Goal: Navigation & Orientation: Find specific page/section

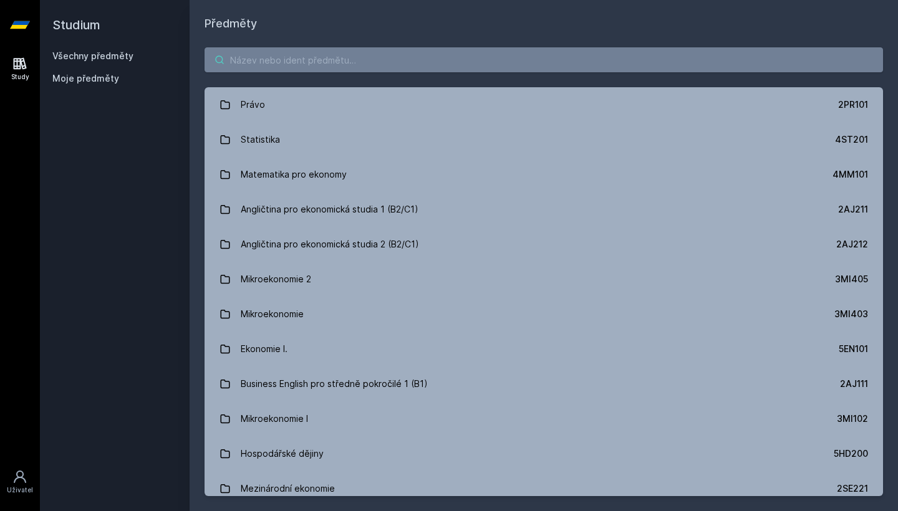
click at [473, 55] on input "search" at bounding box center [543, 59] width 678 height 25
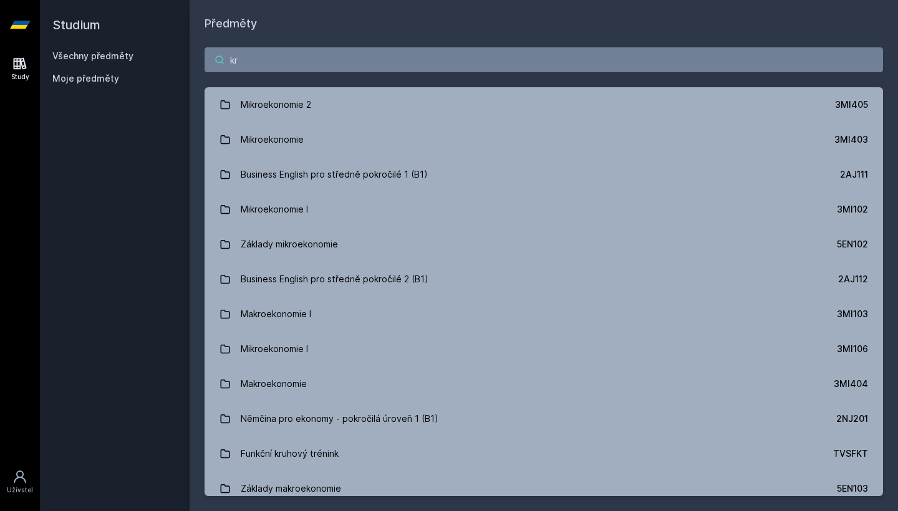
type input "k"
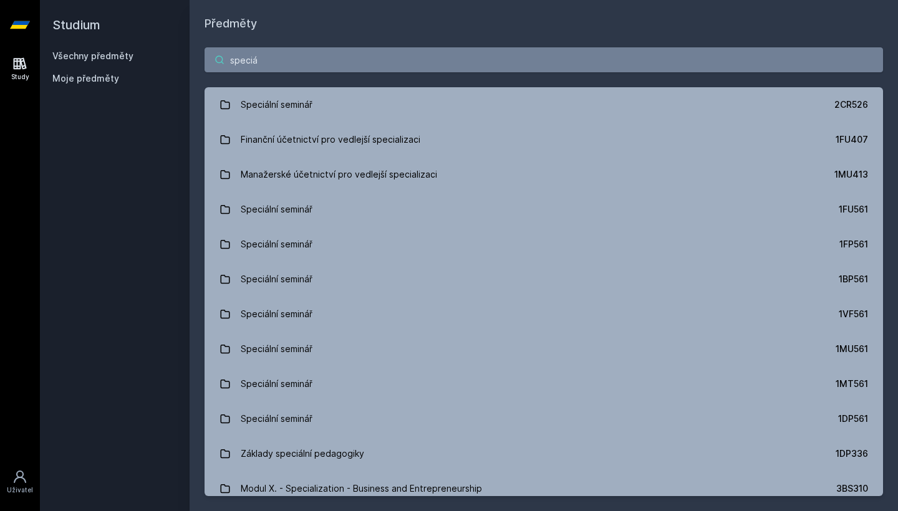
type input "speciální"
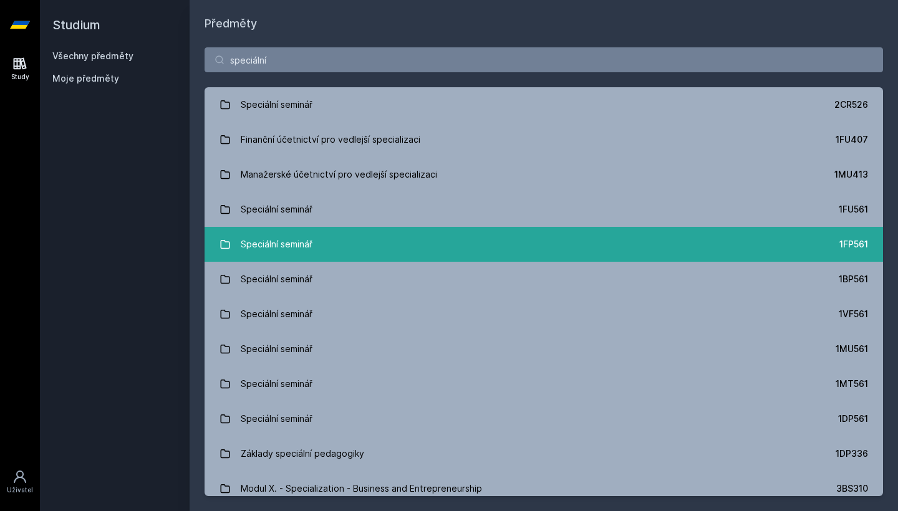
drag, startPoint x: 402, startPoint y: 55, endPoint x: 263, endPoint y: 244, distance: 234.0
click at [263, 244] on div "Speciální seminář" at bounding box center [277, 244] width 72 height 25
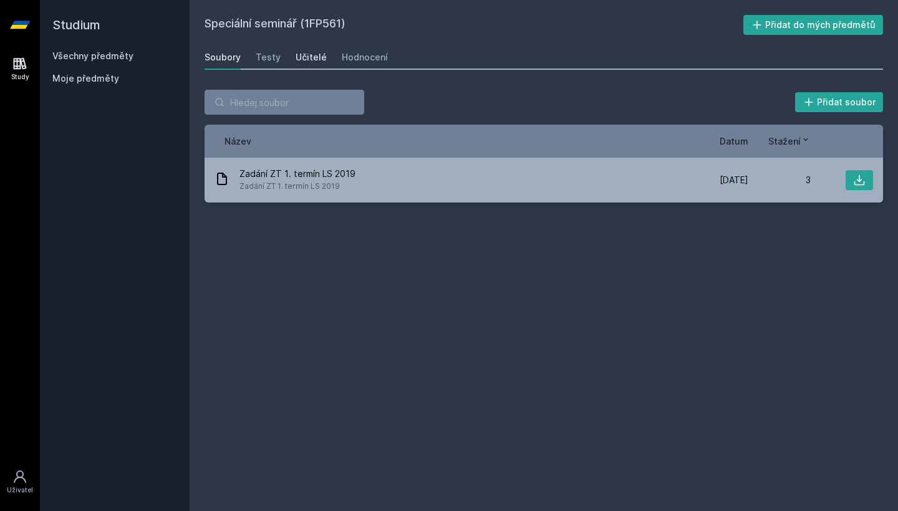
click at [309, 61] on div "Učitelé" at bounding box center [311, 57] width 31 height 12
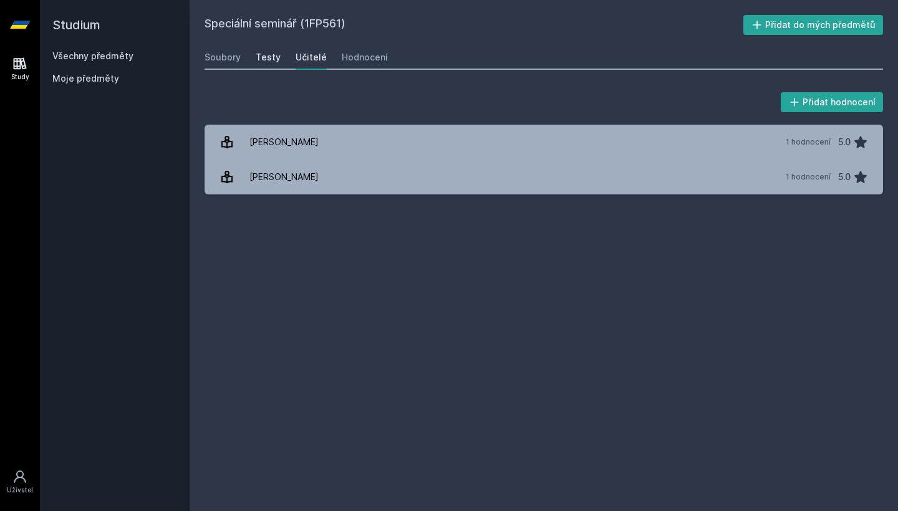
click at [276, 63] on div "Testy" at bounding box center [268, 57] width 25 height 12
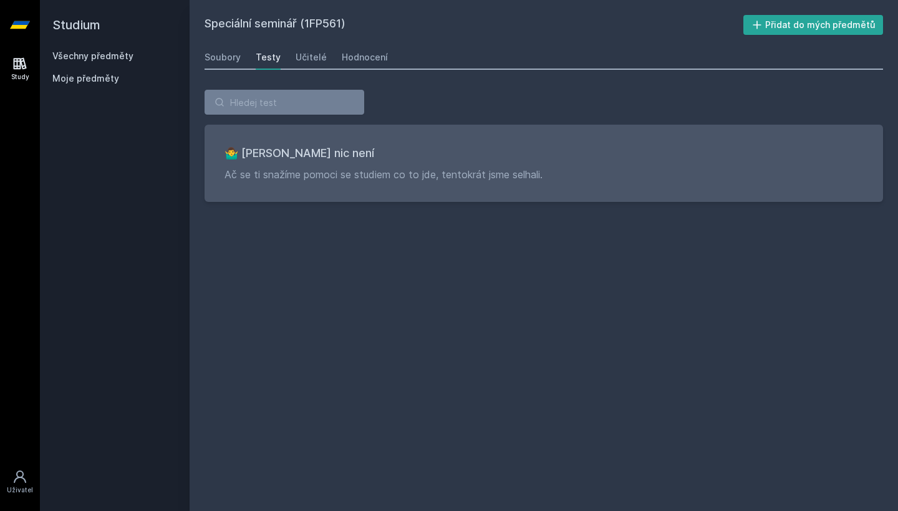
click at [241, 60] on div "Soubory Testy Učitelé Hodnocení" at bounding box center [543, 57] width 678 height 25
click at [234, 60] on div "Soubory" at bounding box center [222, 57] width 36 height 12
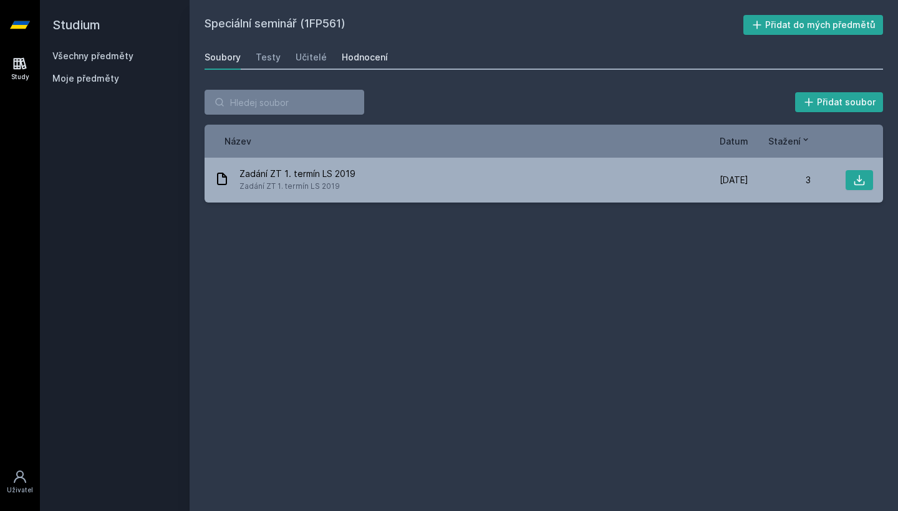
click at [362, 55] on div "Hodnocení" at bounding box center [365, 57] width 46 height 12
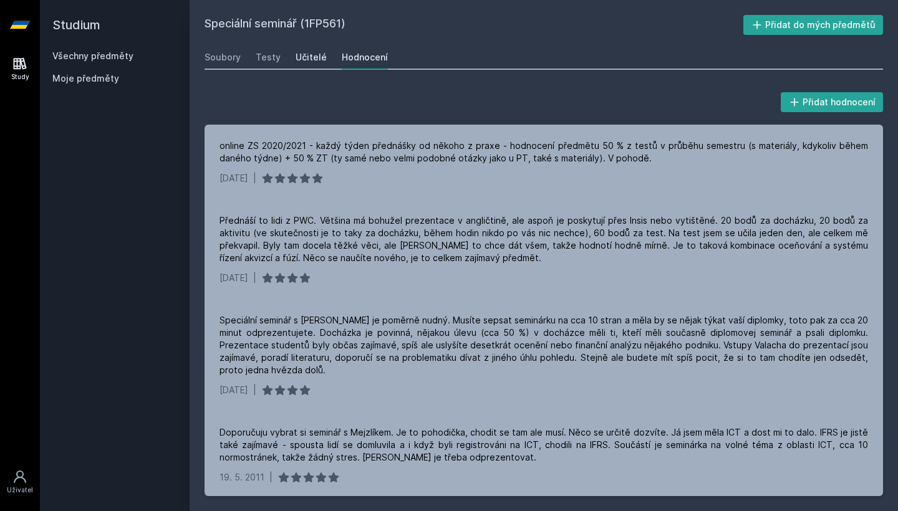
click at [313, 51] on div "Učitelé" at bounding box center [311, 57] width 31 height 12
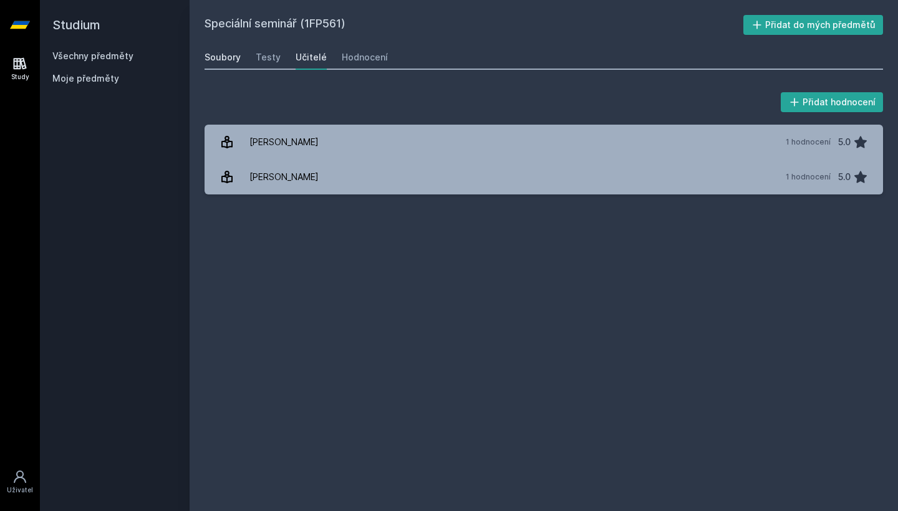
click at [229, 55] on div "Soubory" at bounding box center [222, 57] width 36 height 12
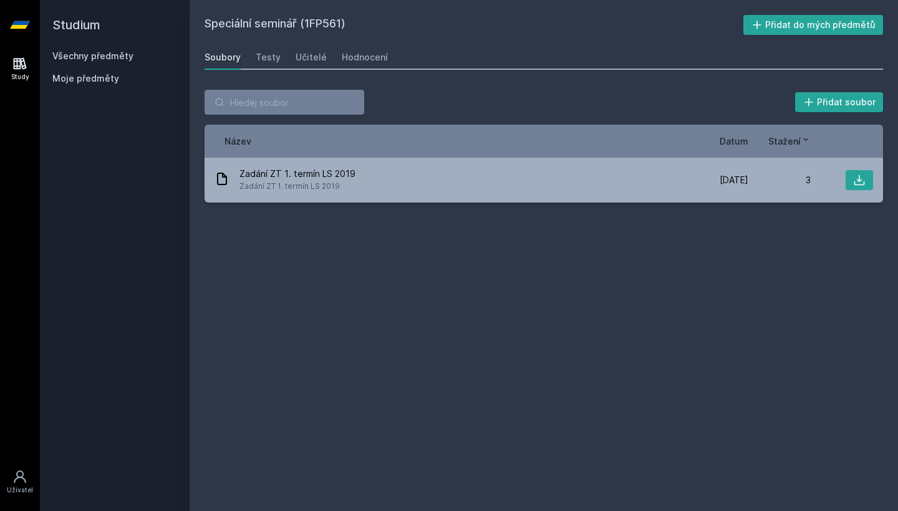
click at [89, 55] on link "Všechny předměty" at bounding box center [92, 55] width 81 height 11
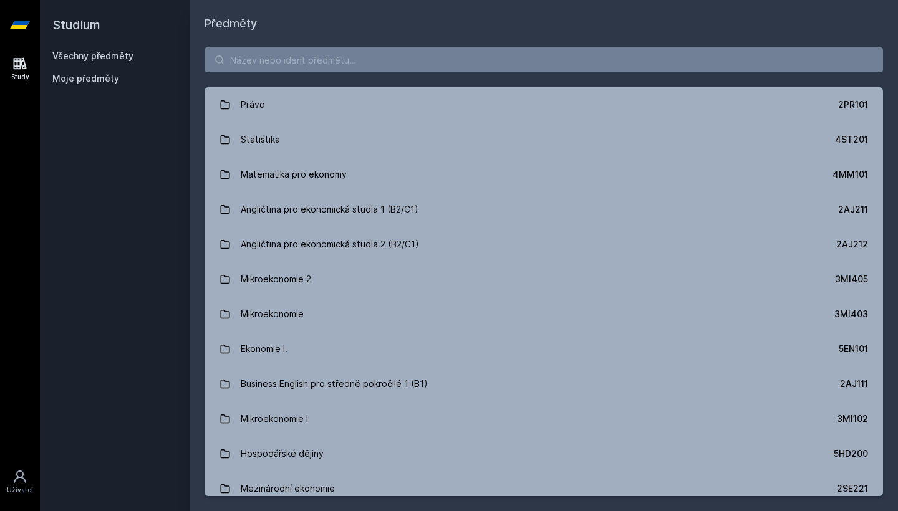
click at [84, 80] on span "Moje předměty" at bounding box center [85, 78] width 67 height 12
click at [294, 80] on div "Právo 2PR101 Statistika 4ST201 Matematika pro ekonomy 4MM101 Angličtina pro eko…" at bounding box center [544, 271] width 708 height 479
click at [286, 65] on input "search" at bounding box center [543, 59] width 678 height 25
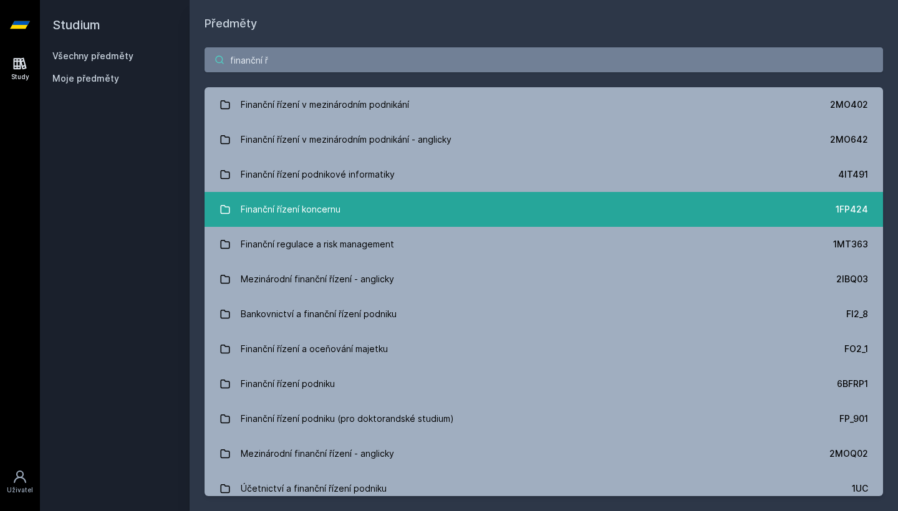
type input "finanční ř"
click at [283, 198] on div "Finanční řízení koncernu" at bounding box center [291, 209] width 100 height 25
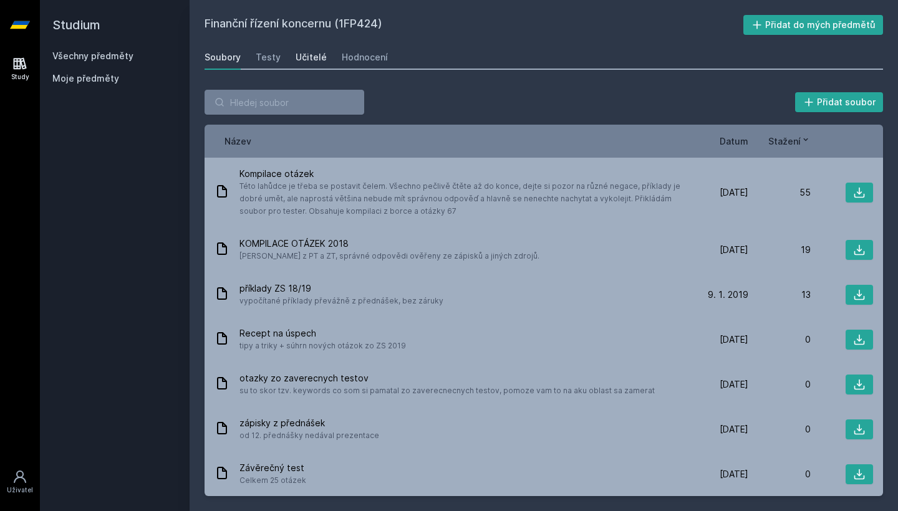
click at [315, 52] on div "Učitelé" at bounding box center [311, 57] width 31 height 12
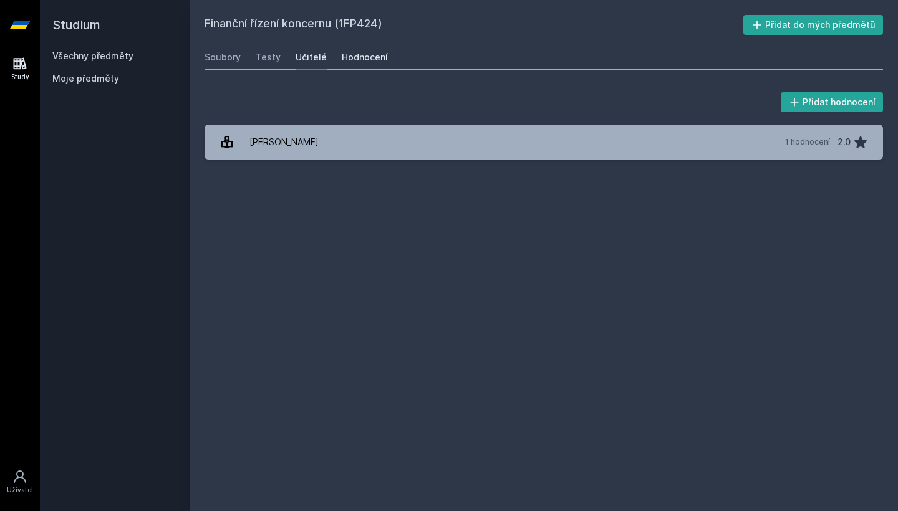
click at [361, 55] on div "Hodnocení" at bounding box center [365, 57] width 46 height 12
